Goal: Transaction & Acquisition: Purchase product/service

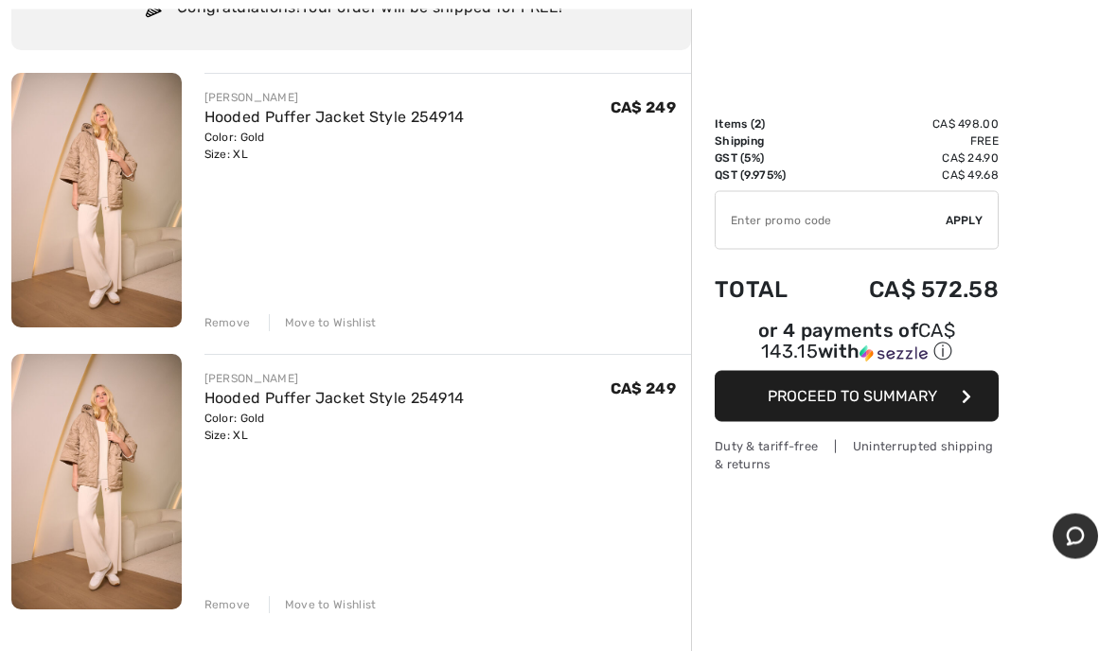
scroll to position [176, 0]
click at [217, 598] on div "Remove" at bounding box center [227, 603] width 46 height 17
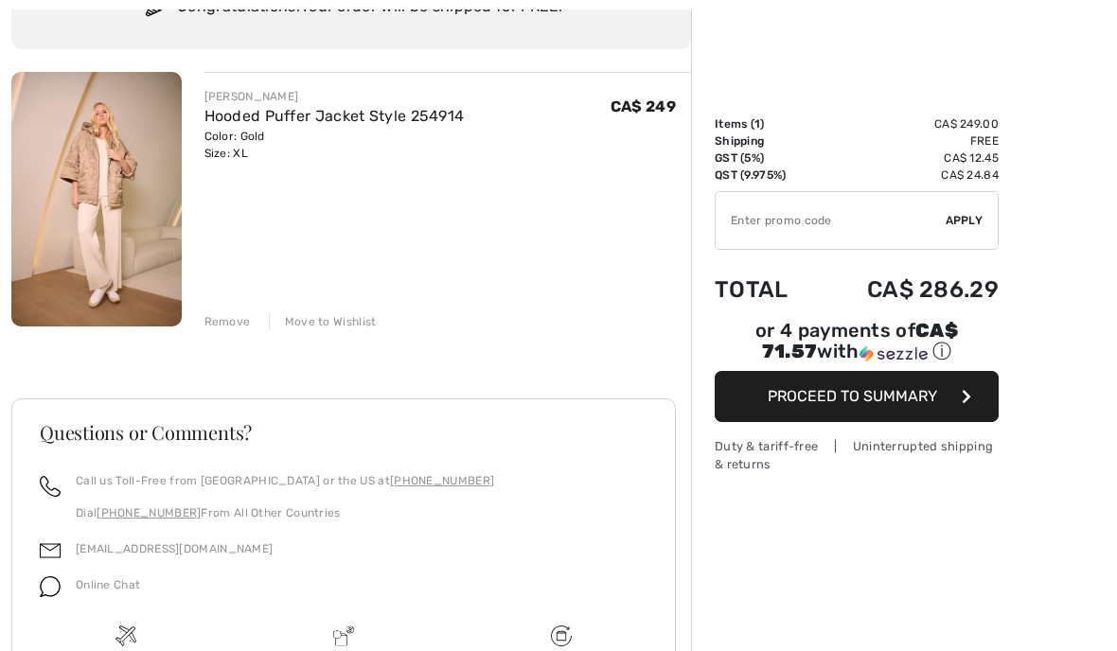
scroll to position [0, 0]
click at [92, 247] on img at bounding box center [96, 199] width 170 height 255
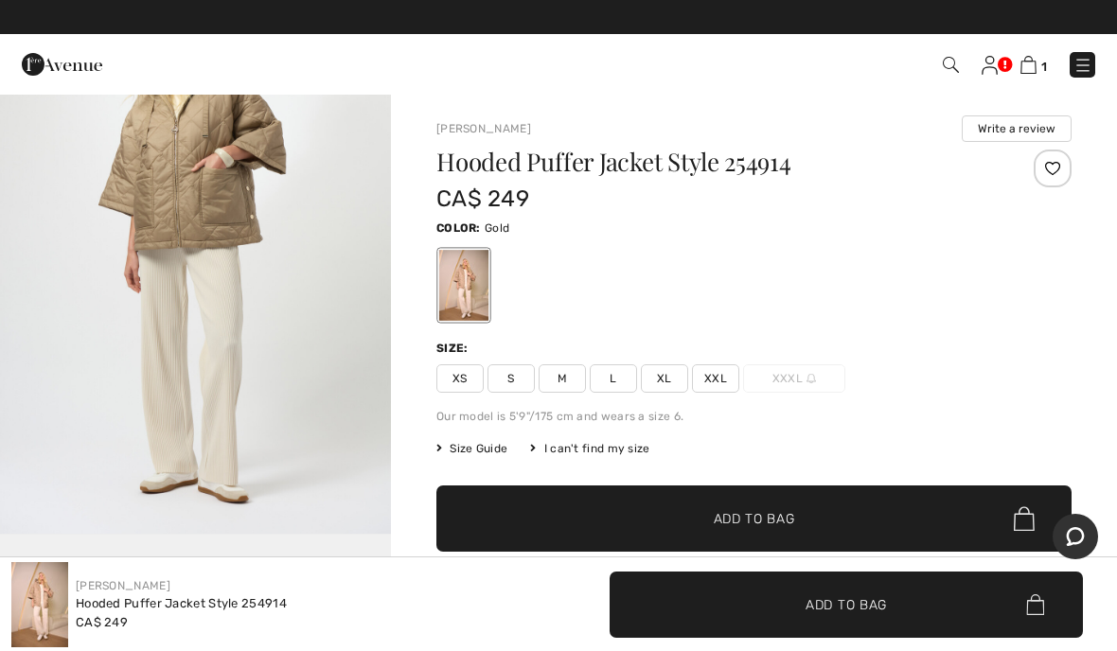
click at [976, 360] on div "Size: XS S M L XL XXL XXXL" at bounding box center [753, 366] width 635 height 53
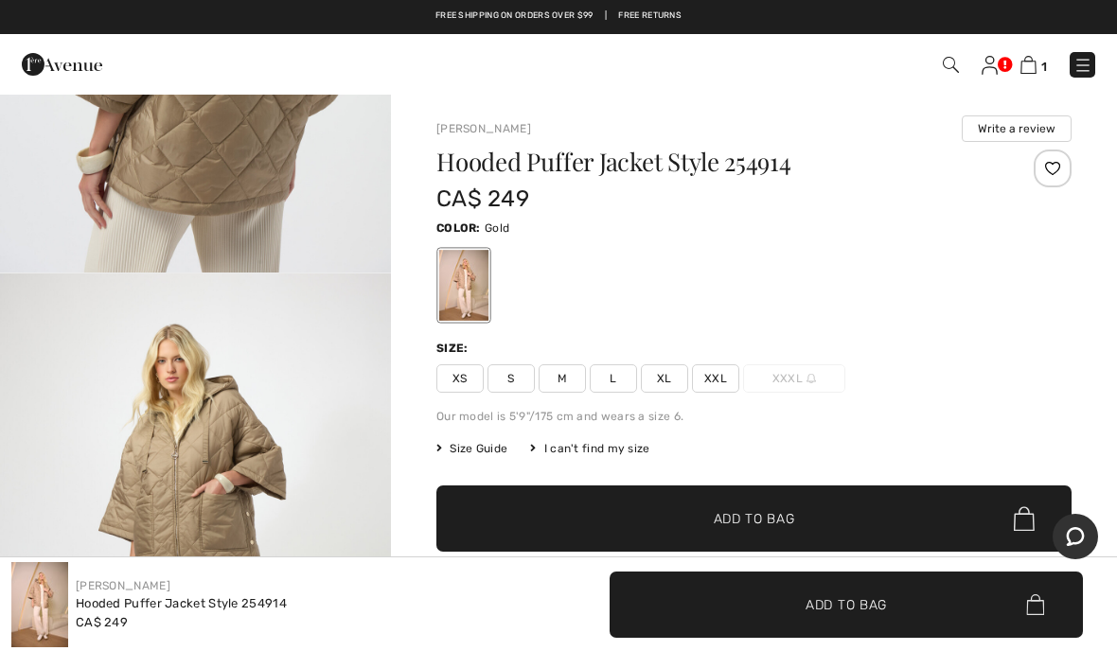
click at [954, 500] on span "✔ Added to Bag Add to Bag" at bounding box center [753, 519] width 635 height 66
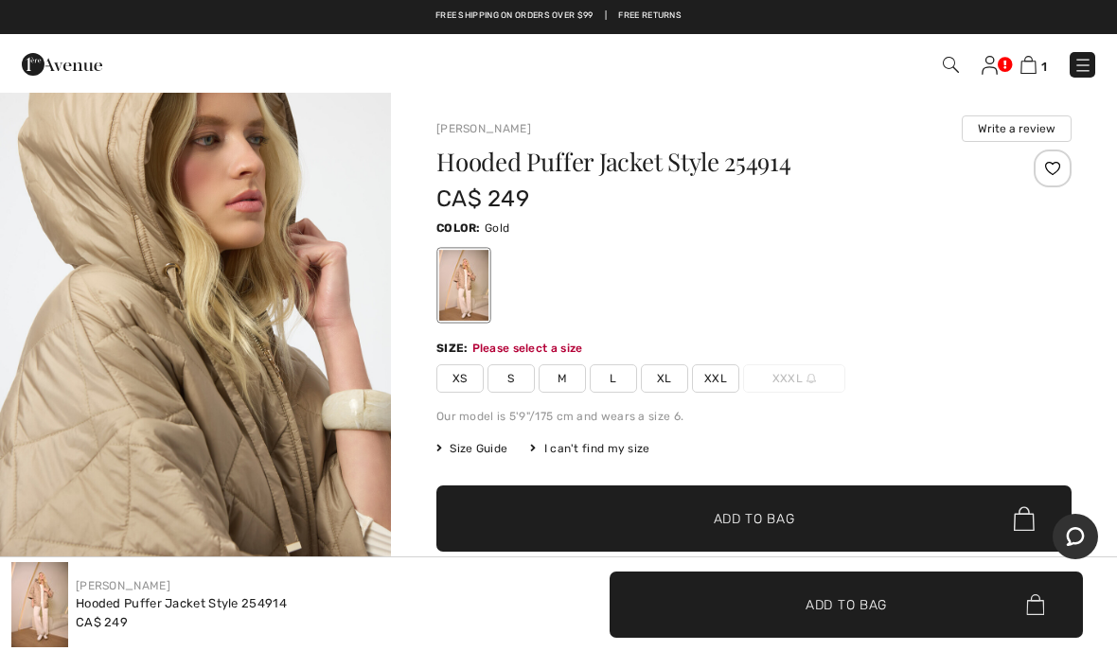
click at [139, 426] on img "3 / 6" at bounding box center [195, 305] width 391 height 586
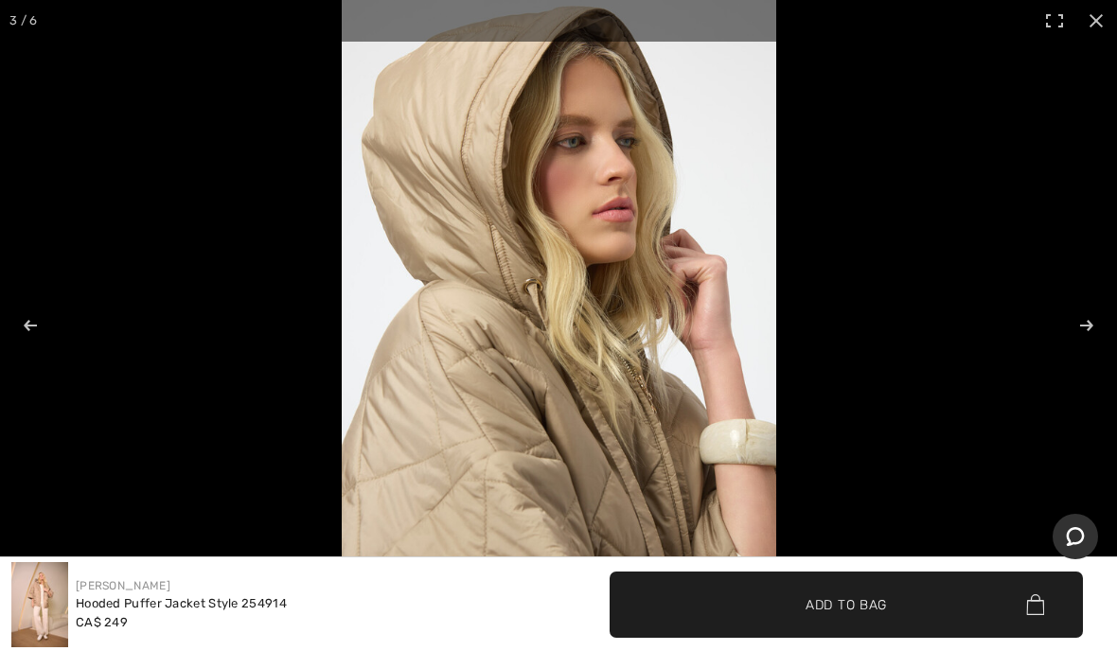
scroll to position [1249, 0]
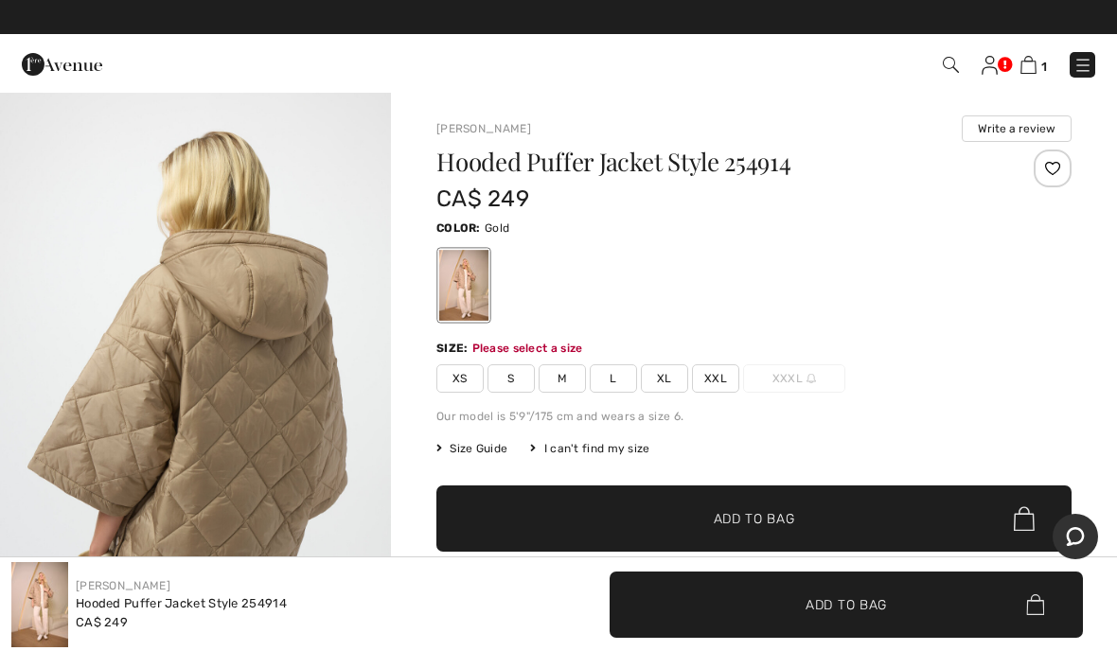
scroll to position [1766, 0]
